Goal: Task Accomplishment & Management: Manage account settings

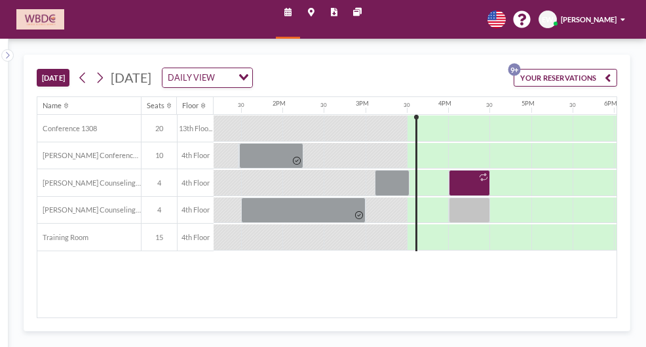
scroll to position [0, 1180]
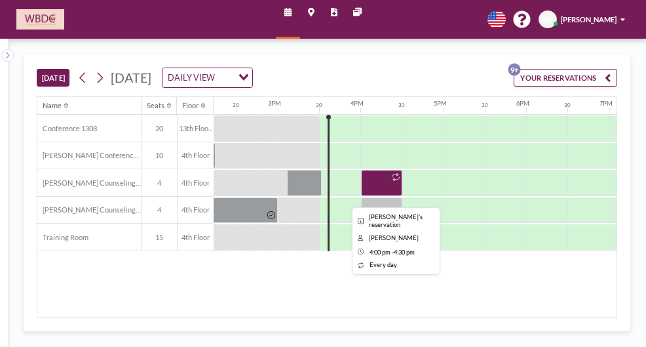
click at [379, 178] on div at bounding box center [381, 183] width 41 height 26
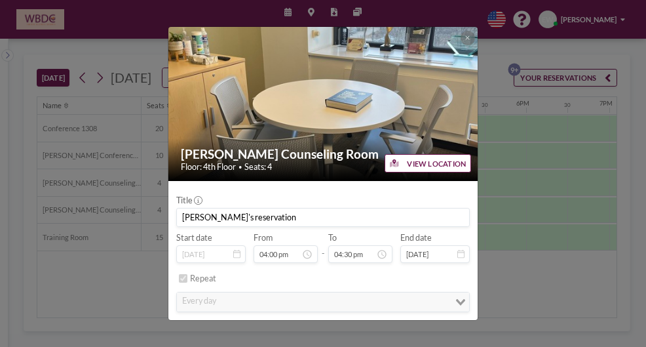
click at [374, 180] on div "[PERSON_NAME] Counseling Room Floor: 4th Floor • Seats: 4 VIEW LOCATION Title […" at bounding box center [323, 173] width 311 height 295
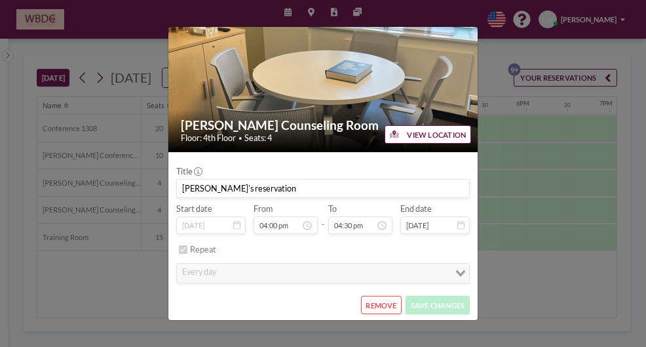
click at [385, 307] on button "REMOVE" at bounding box center [381, 305] width 41 height 18
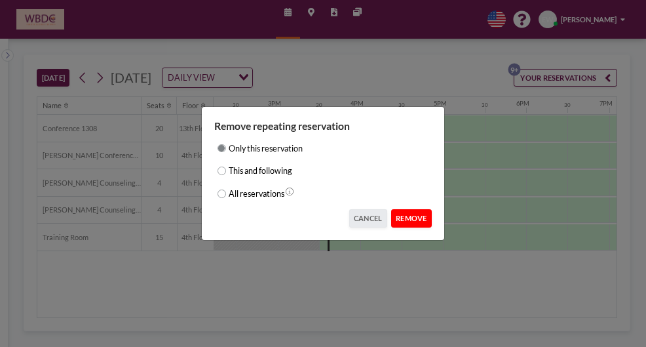
click at [423, 220] on button "REMOVE" at bounding box center [411, 218] width 41 height 18
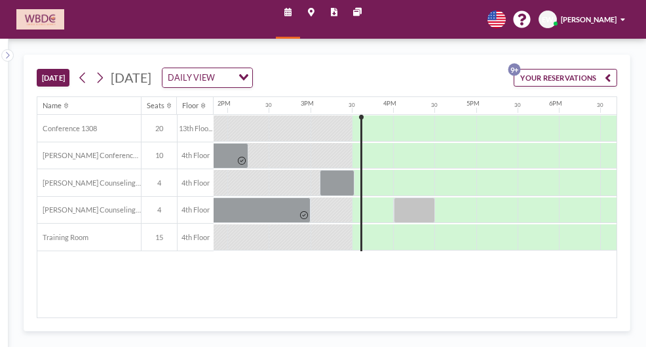
scroll to position [0, 1180]
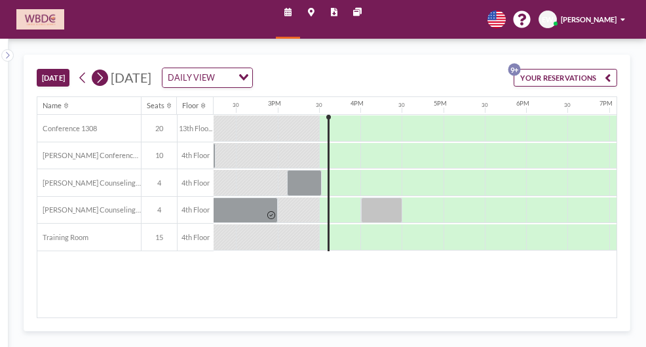
click at [99, 83] on icon at bounding box center [100, 78] width 10 height 16
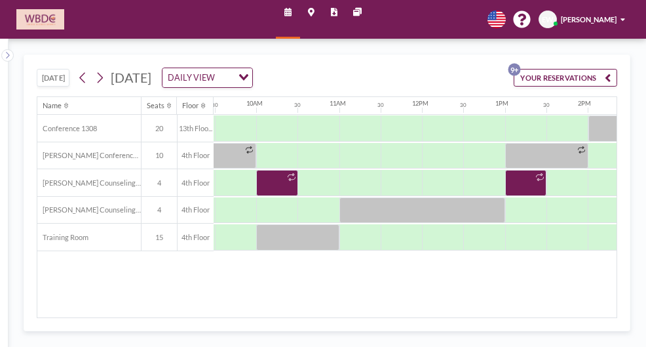
scroll to position [0, 1093]
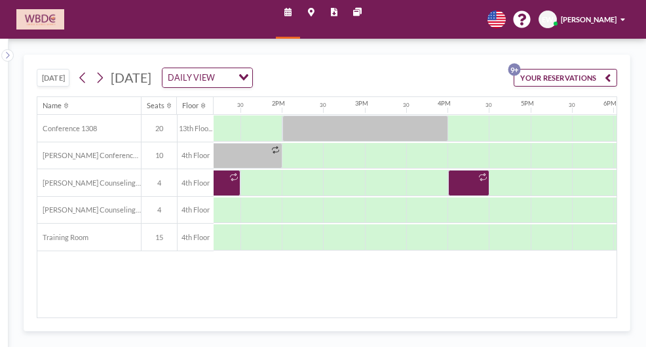
click at [621, 16] on span at bounding box center [623, 19] width 5 height 7
click at [614, 64] on link "Log out" at bounding box center [595, 70] width 92 height 21
